Goal: Navigation & Orientation: Find specific page/section

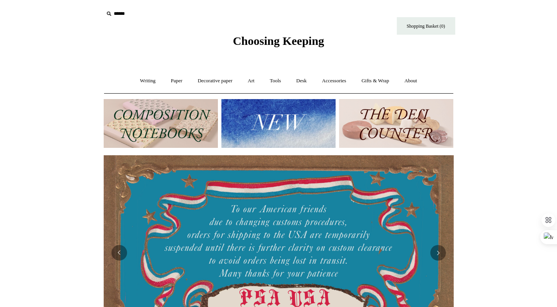
click at [161, 116] on img at bounding box center [161, 123] width 114 height 49
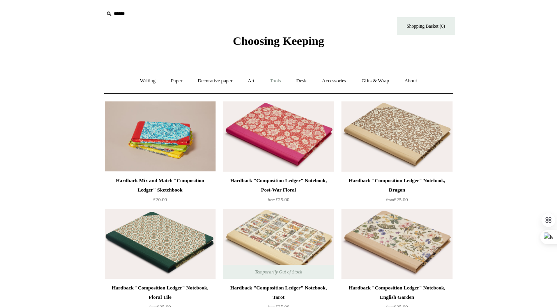
click at [272, 82] on link "Tools +" at bounding box center [275, 81] width 25 height 21
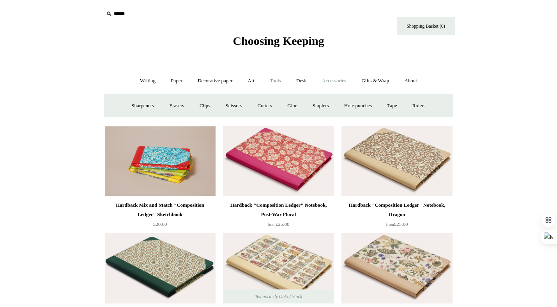
click at [334, 82] on link "Accessories +" at bounding box center [334, 81] width 38 height 21
click at [300, 85] on link "Desk +" at bounding box center [301, 81] width 25 height 21
click at [282, 83] on link "Tools +" at bounding box center [275, 81] width 25 height 21
click at [329, 106] on link "Staplers +" at bounding box center [320, 105] width 30 height 21
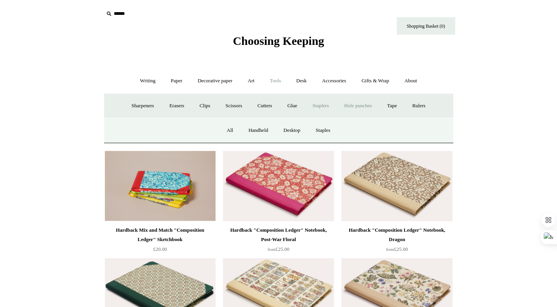
click at [353, 107] on link "Hole punches" at bounding box center [358, 105] width 42 height 21
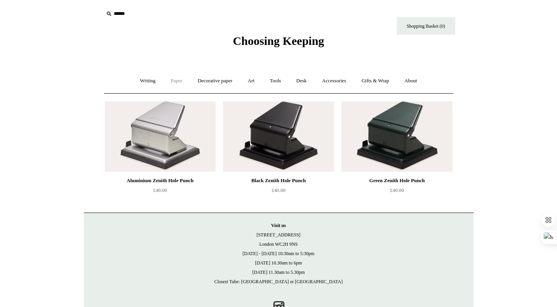
click at [164, 85] on link "Paper +" at bounding box center [177, 81] width 26 height 21
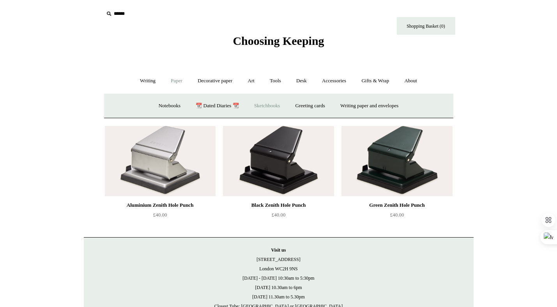
click at [258, 103] on link "Sketchbooks +" at bounding box center [267, 105] width 40 height 21
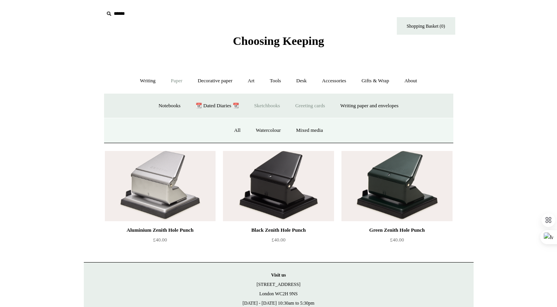
click at [317, 107] on link "Greeting cards +" at bounding box center [310, 105] width 44 height 21
click at [245, 132] on link "Nature" at bounding box center [249, 130] width 28 height 21
